Goal: Transaction & Acquisition: Purchase product/service

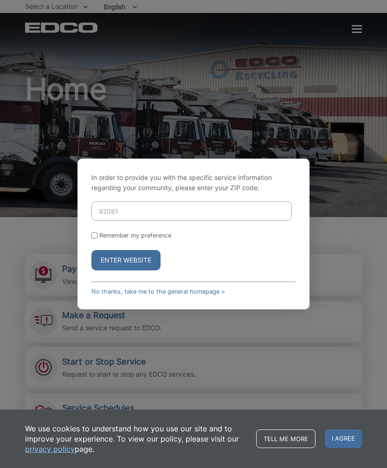
type input "92081"
click at [152, 271] on button "Enter Website" at bounding box center [125, 260] width 69 height 20
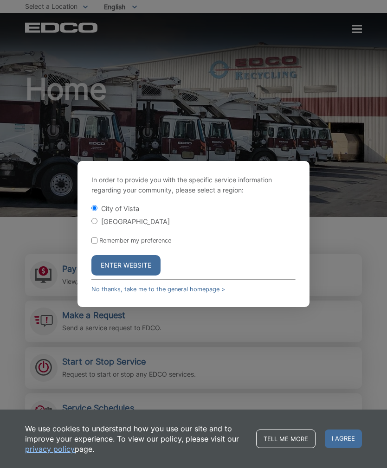
click at [139, 276] on button "Enter Website" at bounding box center [125, 265] width 69 height 20
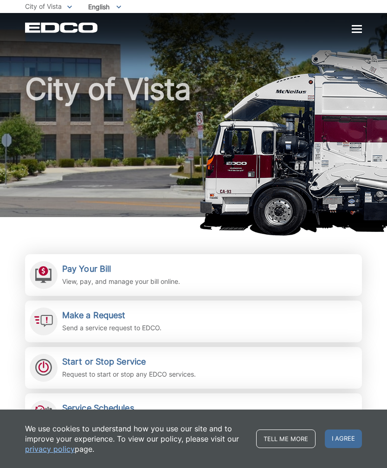
click at [351, 435] on span "I agree" at bounding box center [343, 439] width 37 height 19
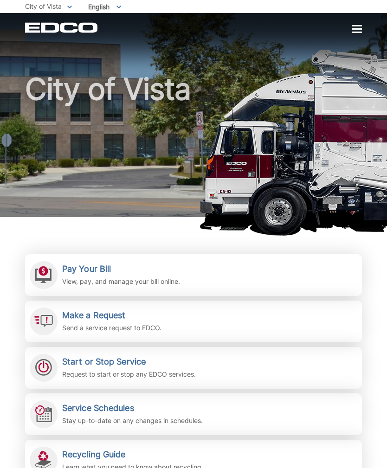
click at [204, 273] on link "Pay Your Bill View, pay, and manage your bill online." at bounding box center [193, 275] width 337 height 42
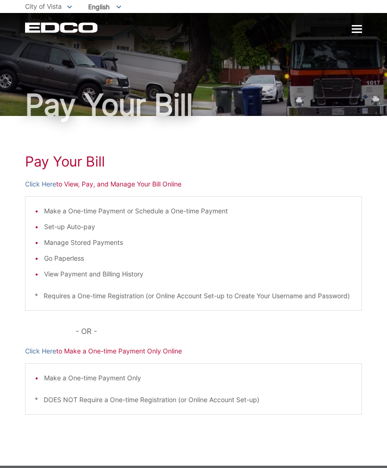
click at [43, 187] on link "Click Here" at bounding box center [40, 184] width 31 height 10
